Goal: Task Accomplishment & Management: Manage account settings

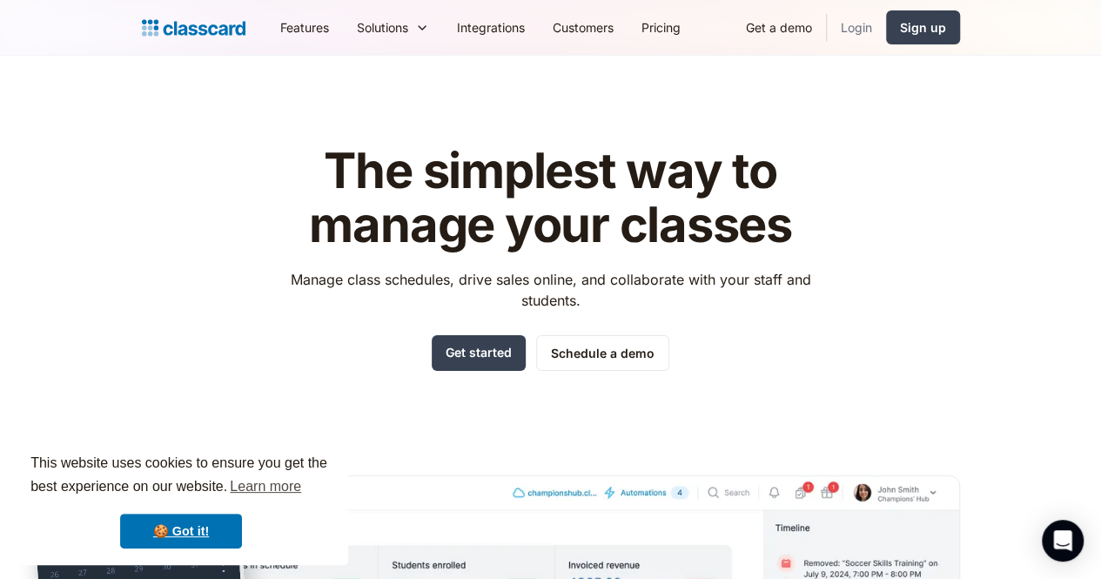
click at [886, 18] on link "Login" at bounding box center [856, 27] width 59 height 39
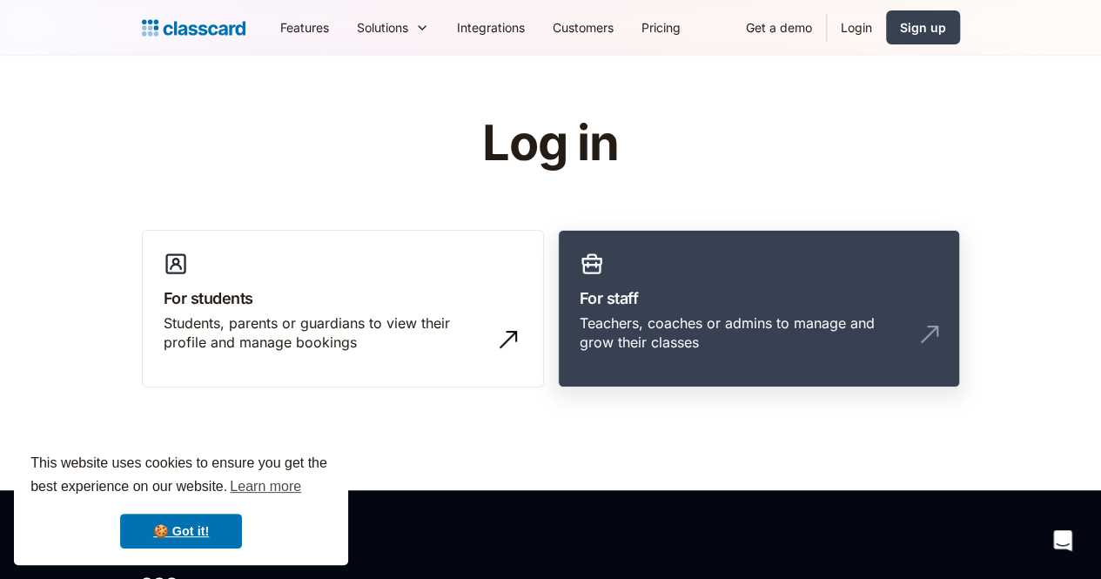
click at [777, 234] on link "For staff Teachers, coaches or admins to manage and grow their classes" at bounding box center [759, 309] width 402 height 158
